Goal: Transaction & Acquisition: Purchase product/service

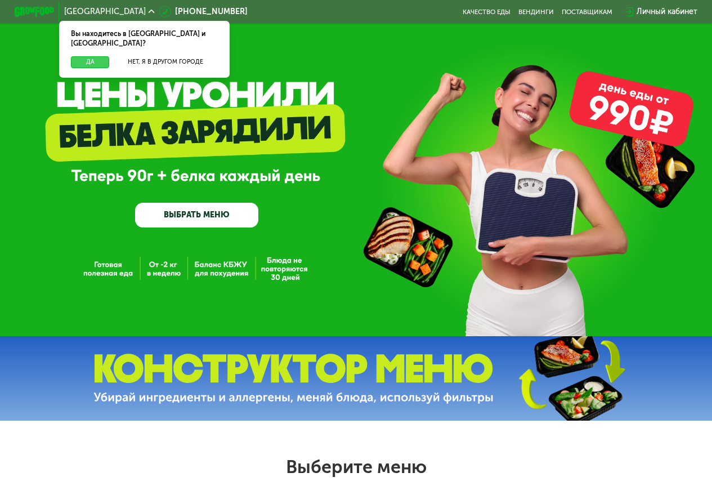
click at [78, 56] on button "Да" at bounding box center [90, 62] width 38 height 12
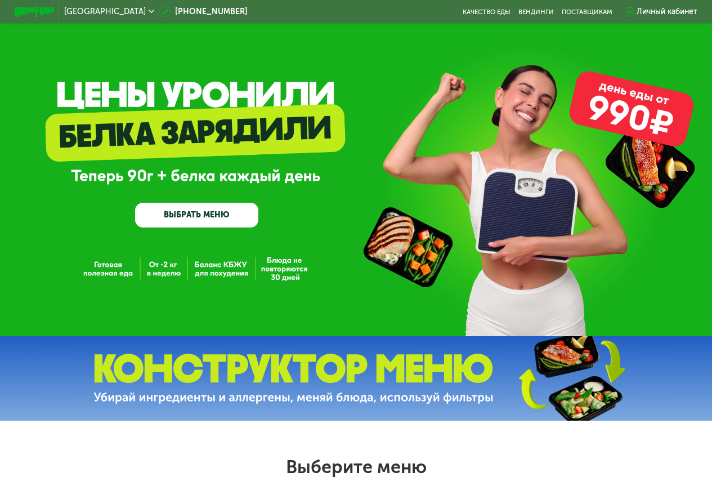
click at [208, 218] on link "ВЫБРАТЬ МЕНЮ" at bounding box center [196, 215] width 123 height 25
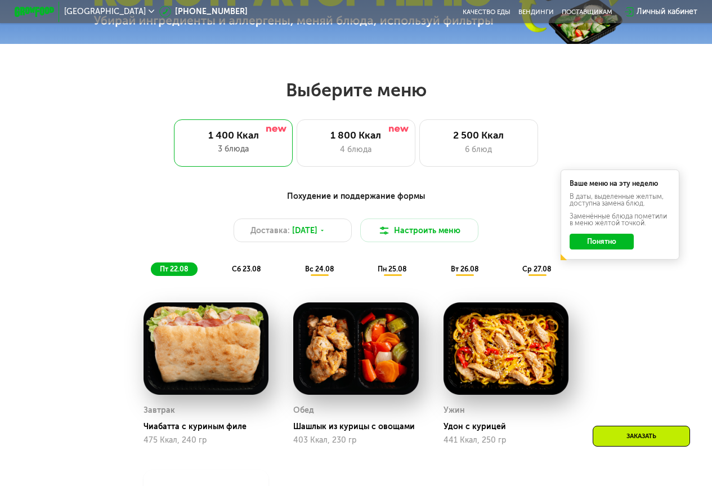
scroll to position [436, 0]
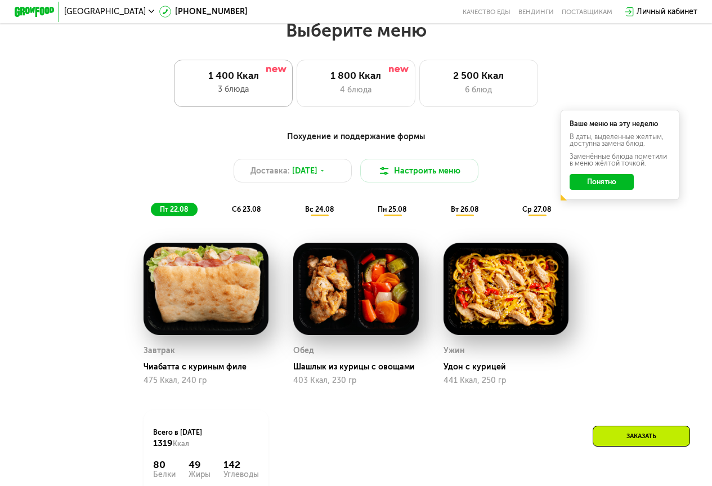
click at [229, 82] on div "1 400 Ккал" at bounding box center [233, 76] width 98 height 12
click at [240, 87] on div "1 400 Ккал 3 блюда" at bounding box center [233, 83] width 119 height 47
click at [209, 82] on div "1 400 Ккал" at bounding box center [233, 76] width 98 height 12
click at [246, 92] on div "3 блюда" at bounding box center [233, 89] width 98 height 12
click at [249, 100] on div "1 400 Ккал 3 блюда" at bounding box center [233, 83] width 119 height 47
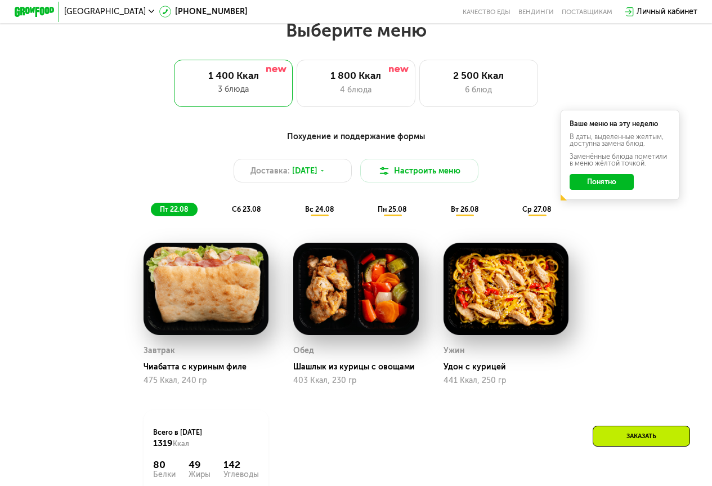
click at [442, 210] on div "пн 25.08" at bounding box center [465, 210] width 46 height 14
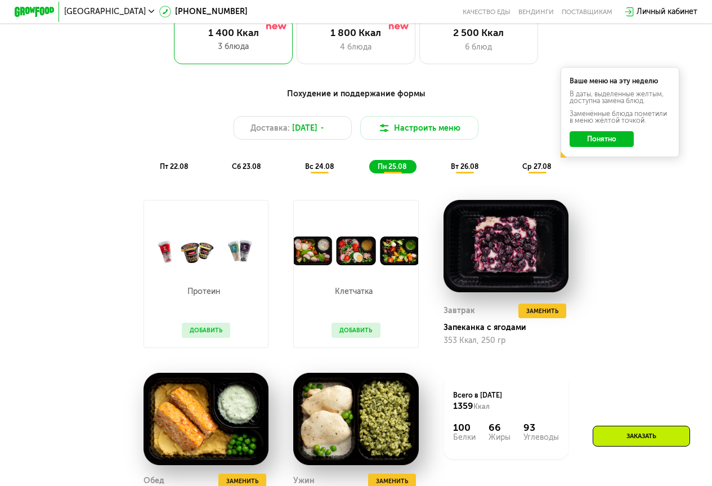
scroll to position [483, 0]
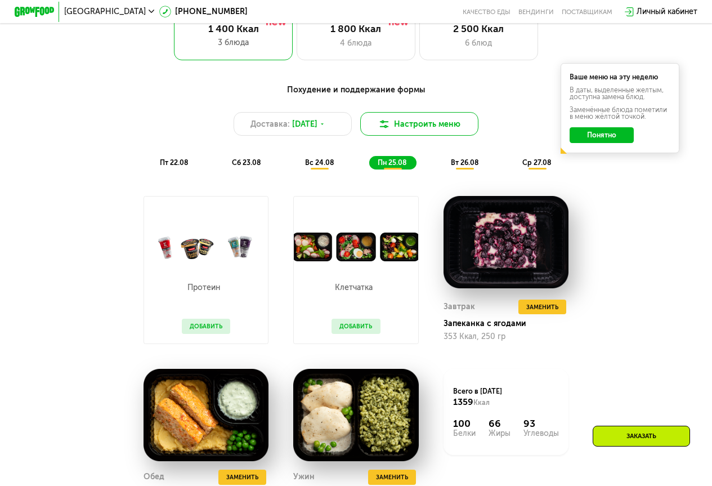
click at [418, 136] on button "Настроить меню" at bounding box center [419, 124] width 119 height 24
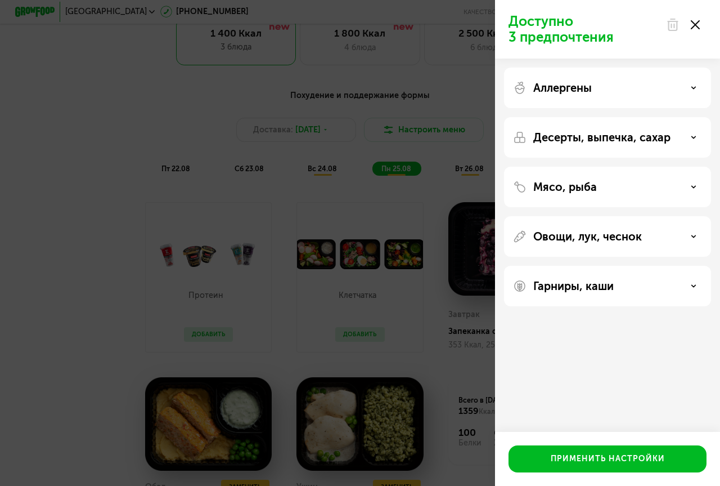
click at [429, 79] on div "Доступно 3 предпочтения Аллергены Десерты, выпечка, сахар Мясо, рыба Овощи, лук…" at bounding box center [360, 243] width 720 height 486
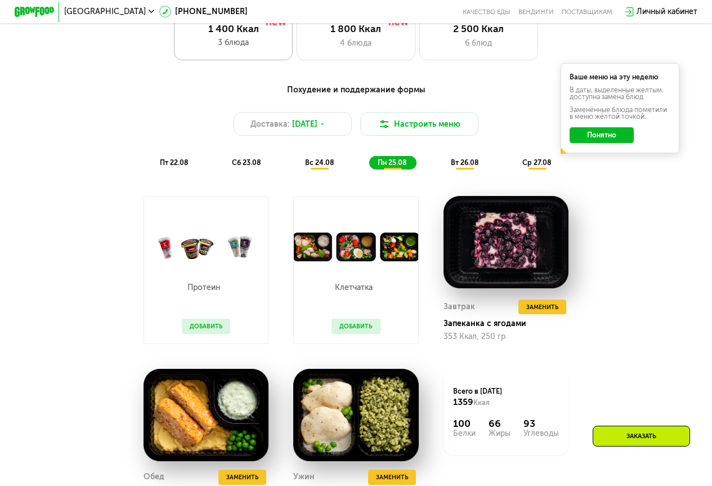
click at [175, 43] on div "1 400 Ккал 3 блюда" at bounding box center [233, 36] width 119 height 47
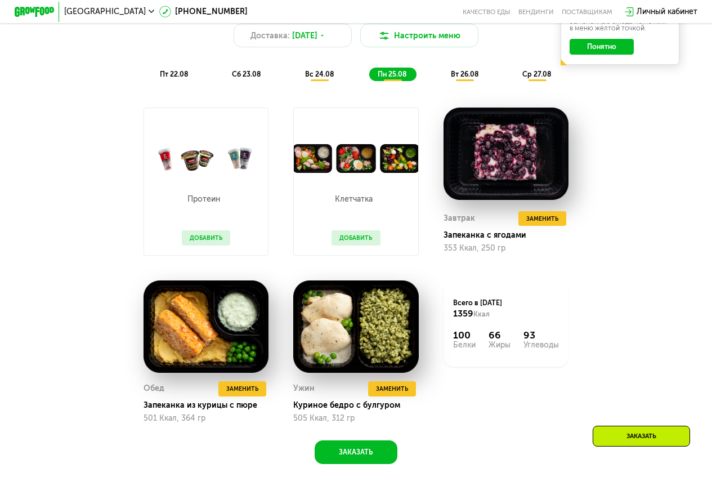
scroll to position [575, 0]
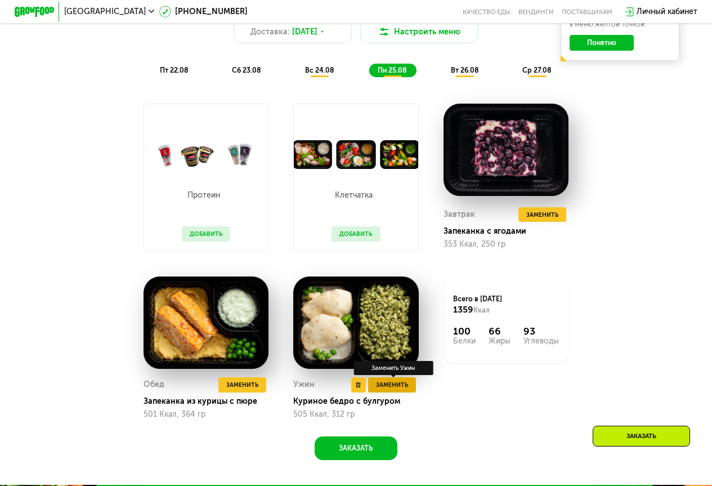
click at [407, 390] on span "Заменить" at bounding box center [392, 385] width 32 height 10
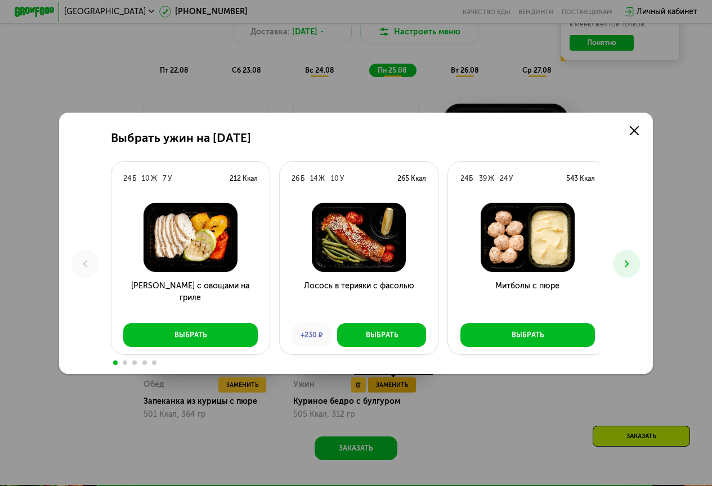
click at [393, 393] on div "Выбрать ужин на [DATE] Б 10 Ж 7 У 212 Ккал Курица с овощами на гриле Выбрать 26…" at bounding box center [356, 243] width 712 height 486
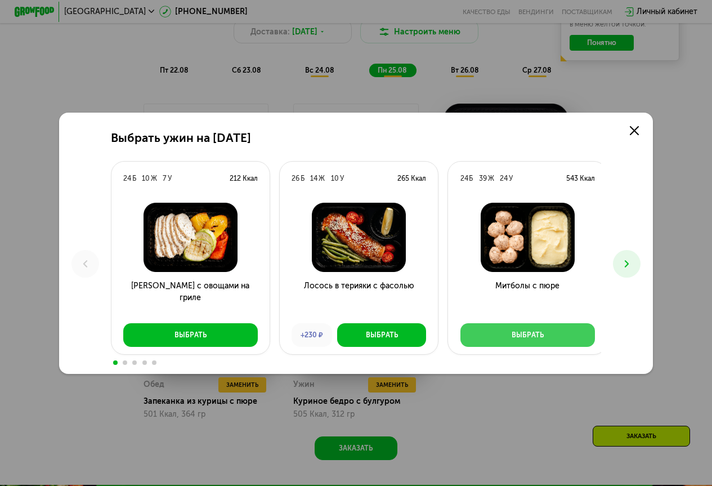
click at [523, 333] on div "Выбрать" at bounding box center [528, 335] width 32 height 10
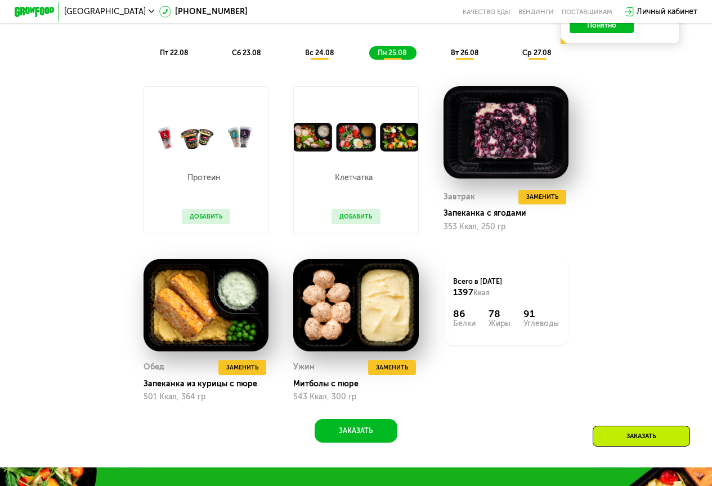
scroll to position [613, 0]
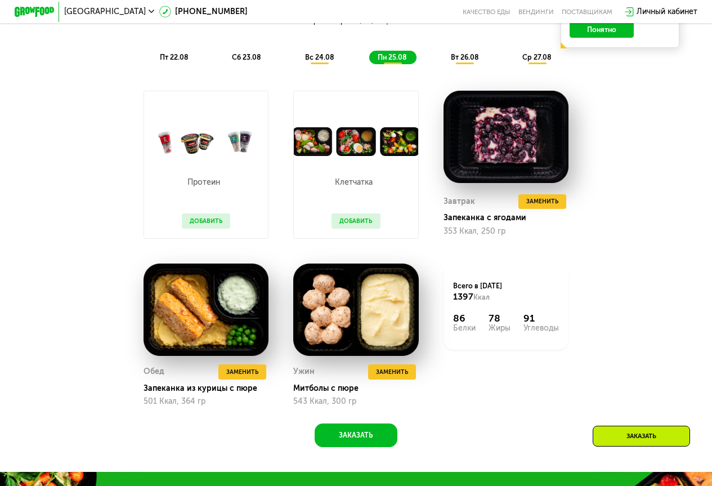
click at [463, 61] on span "вт 26.08" at bounding box center [465, 57] width 28 height 8
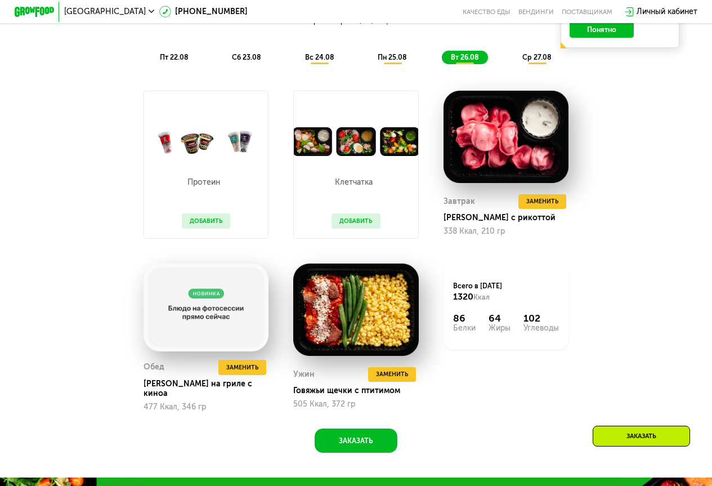
click at [537, 61] on span "ср 27.08" at bounding box center [536, 57] width 29 height 8
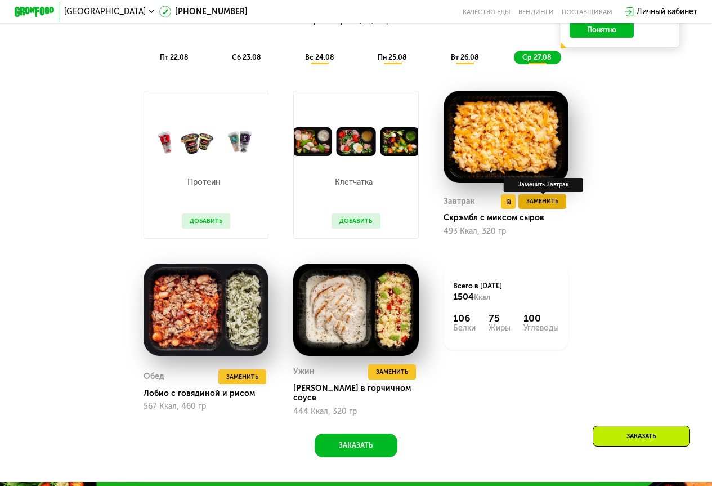
click at [545, 207] on span "Заменить" at bounding box center [542, 201] width 32 height 10
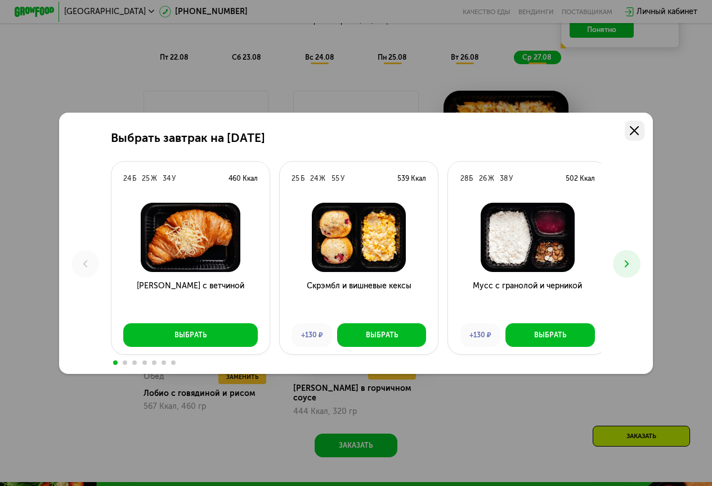
click at [642, 127] on link at bounding box center [635, 130] width 20 height 20
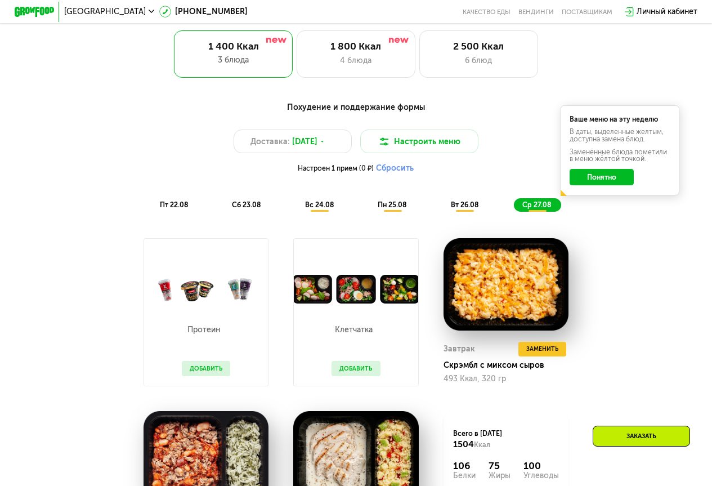
scroll to position [525, 0]
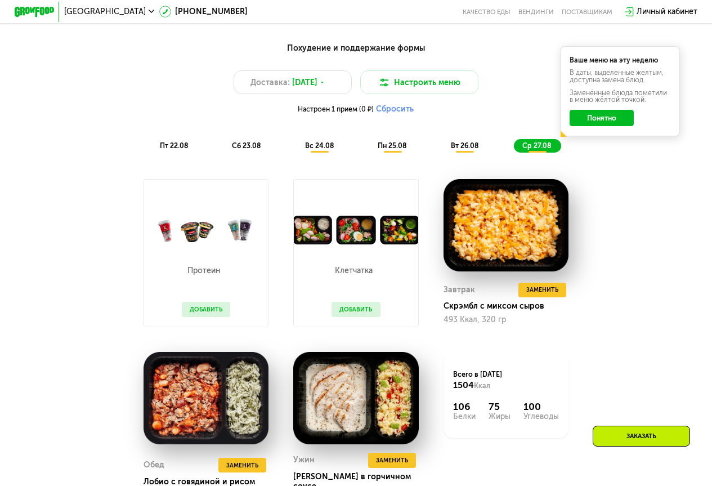
click at [528, 150] on span "ср 27.08" at bounding box center [536, 145] width 29 height 8
click at [467, 150] on span "вт 26.08" at bounding box center [465, 145] width 28 height 8
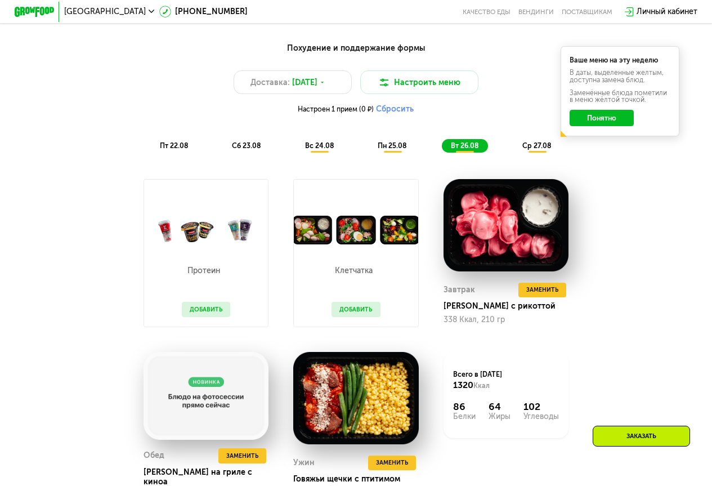
click at [392, 150] on span "пн 25.08" at bounding box center [392, 145] width 29 height 8
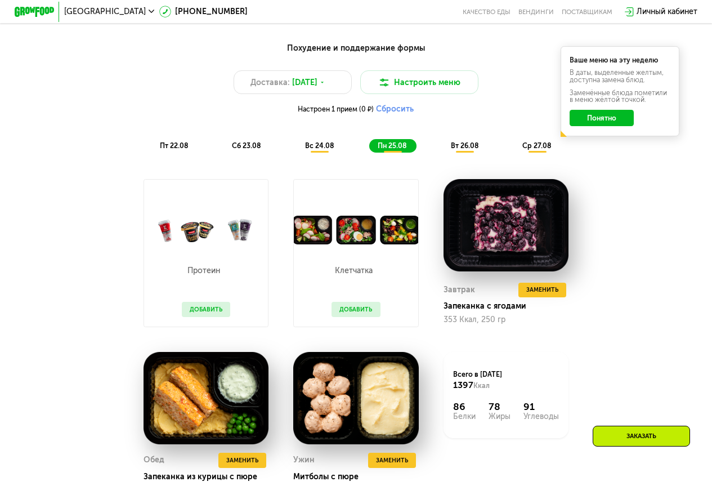
click at [321, 149] on span "вс 24.08" at bounding box center [319, 145] width 29 height 8
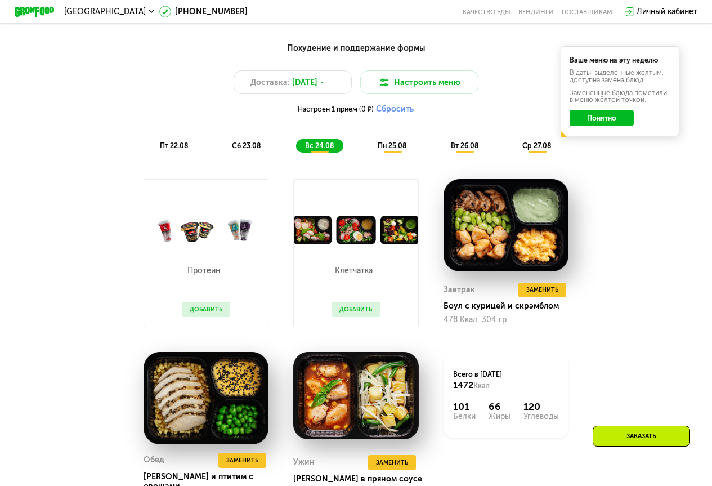
click at [251, 150] on span "сб 23.08" at bounding box center [246, 145] width 29 height 8
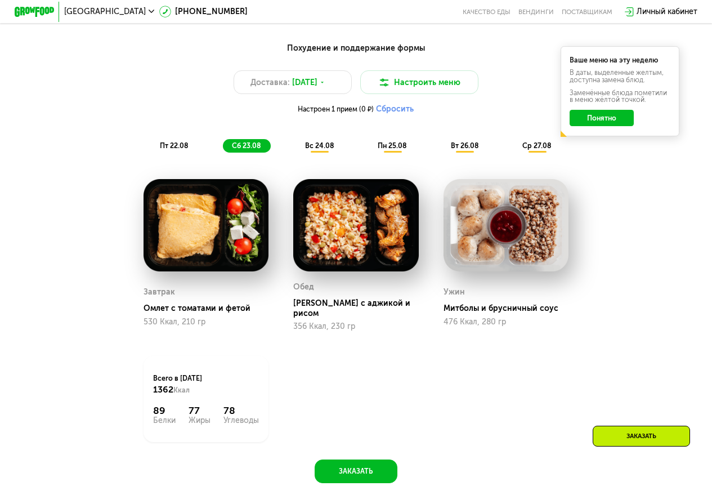
click at [172, 149] on span "пт 22.08" at bounding box center [174, 145] width 28 height 8
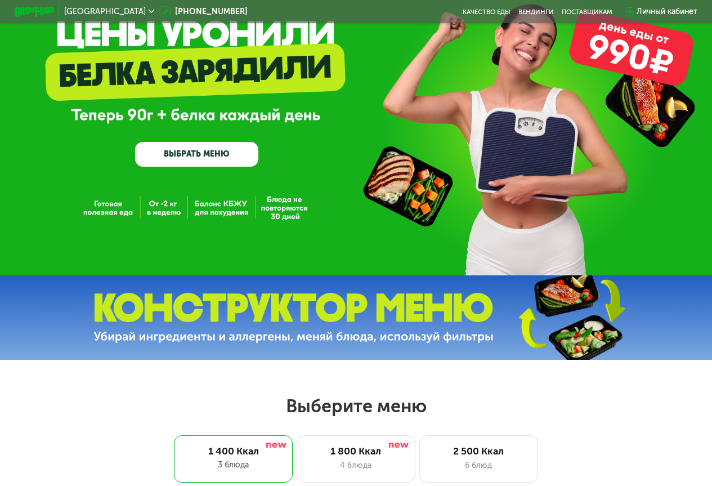
scroll to position [0, 0]
